Goal: Information Seeking & Learning: Learn about a topic

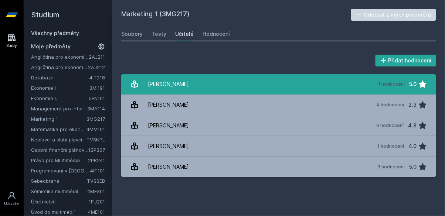
click at [241, 91] on link "[PERSON_NAME] 1 hodnocení 5.0" at bounding box center [278, 84] width 315 height 21
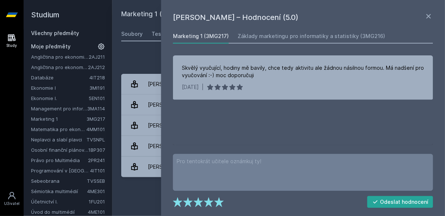
click at [154, 187] on div "Marketing 1 (3MG217) Odebrat z mých předmětů [GEOGRAPHIC_DATA] Testy Učitelé Ho…" at bounding box center [278, 108] width 315 height 199
click at [429, 15] on icon at bounding box center [429, 16] width 9 height 9
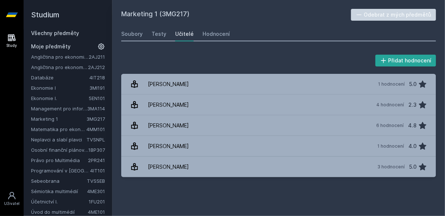
click at [97, 213] on link "4ME101" at bounding box center [96, 212] width 17 height 6
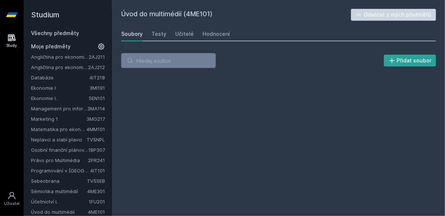
click at [104, 216] on div "Studium Všechny předměty Moje předměty Angličtina pro ekonomická studia 1 (B2/C…" at bounding box center [68, 108] width 89 height 216
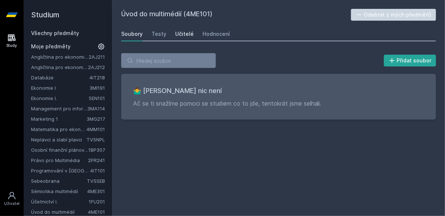
click at [189, 34] on div "Učitelé" at bounding box center [184, 33] width 18 height 7
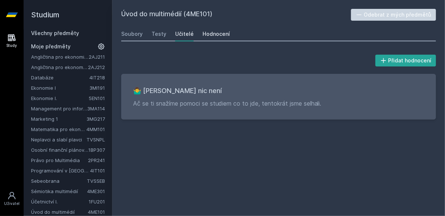
click at [220, 34] on div "Hodnocení" at bounding box center [216, 33] width 27 height 7
click at [69, 31] on link "Všechny předměty" at bounding box center [55, 33] width 48 height 6
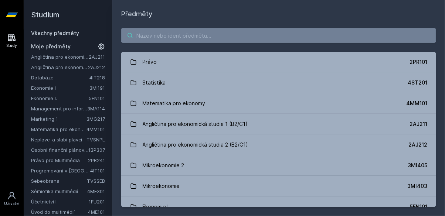
click at [249, 37] on input "search" at bounding box center [278, 35] width 315 height 15
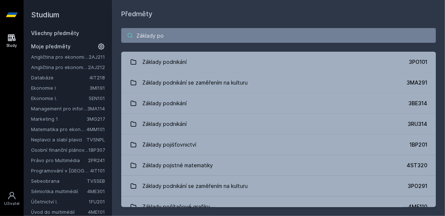
click at [186, 33] on input "Základy po" at bounding box center [278, 35] width 315 height 15
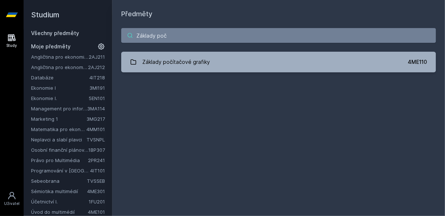
type input "Základy počí"
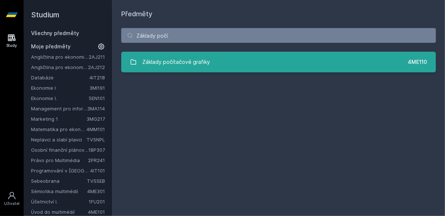
click at [251, 63] on link "Základy počítačové grafiky 4ME110" at bounding box center [278, 62] width 315 height 21
